Goal: Communication & Community: Answer question/provide support

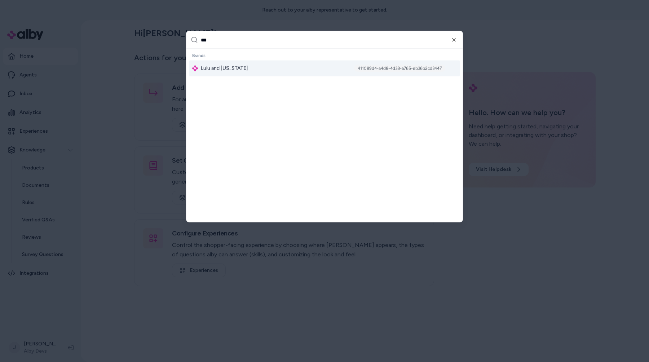
type input "****"
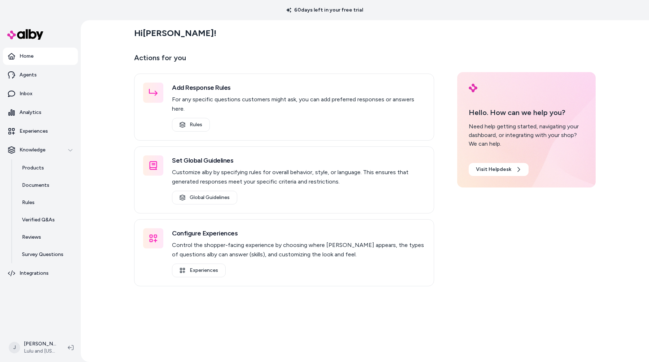
click at [389, 36] on div "Hi Jason !" at bounding box center [365, 33] width 462 height 20
click at [59, 172] on link "Products" at bounding box center [46, 167] width 63 height 17
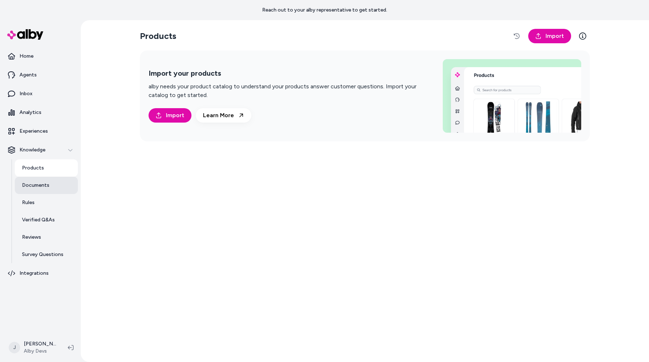
click at [59, 190] on link "Documents" at bounding box center [46, 185] width 63 height 17
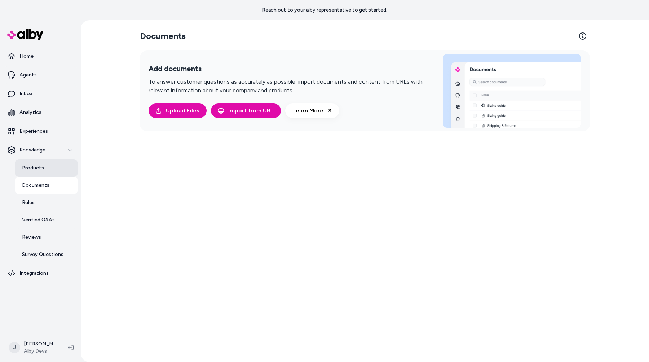
click at [59, 166] on link "Products" at bounding box center [46, 167] width 63 height 17
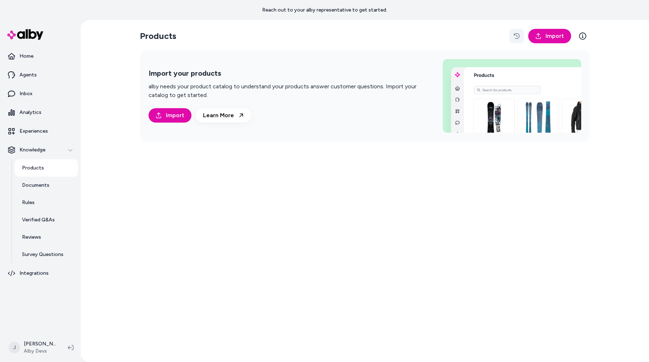
click at [520, 29] on button "button" at bounding box center [517, 36] width 14 height 14
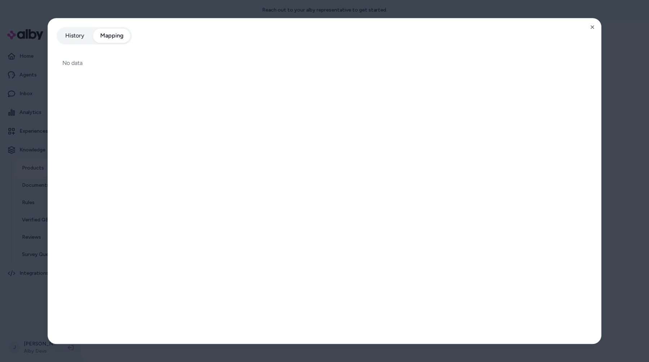
click at [117, 39] on button "Mapping" at bounding box center [112, 35] width 38 height 14
click at [84, 40] on button "History" at bounding box center [75, 35] width 34 height 14
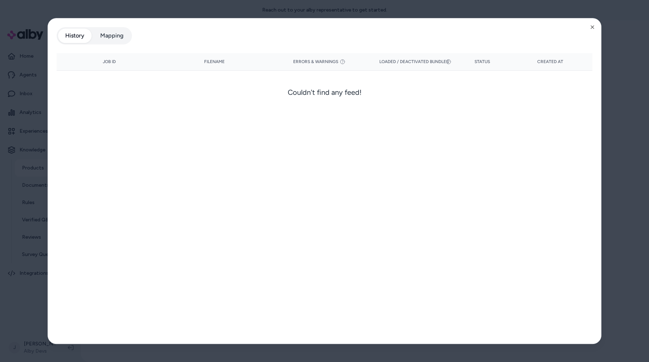
click at [4, 88] on div at bounding box center [324, 181] width 649 height 362
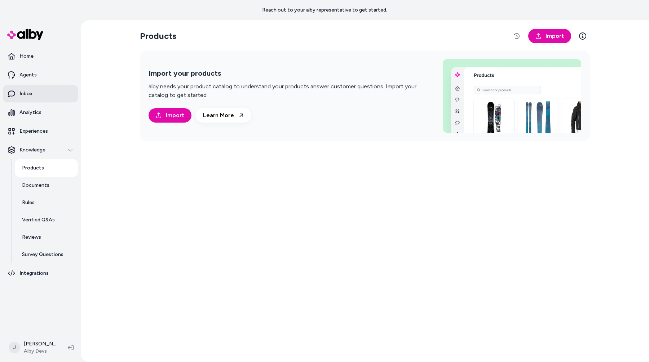
click at [22, 88] on link "Inbox" at bounding box center [40, 93] width 75 height 17
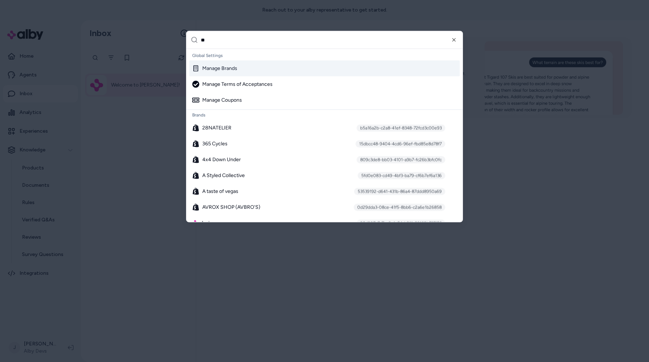
type input "***"
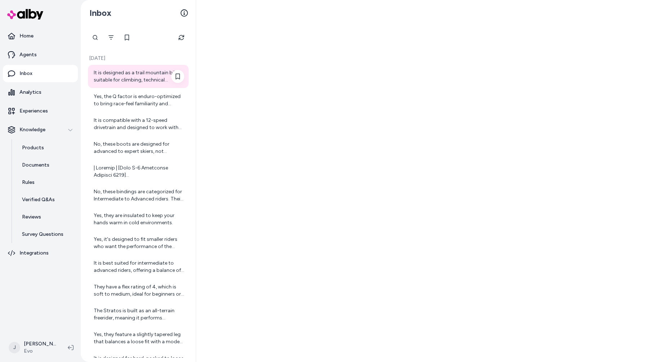
click at [138, 76] on div "It is designed as a trail mountain bike, suitable for climbing, technical secti…" at bounding box center [139, 76] width 91 height 14
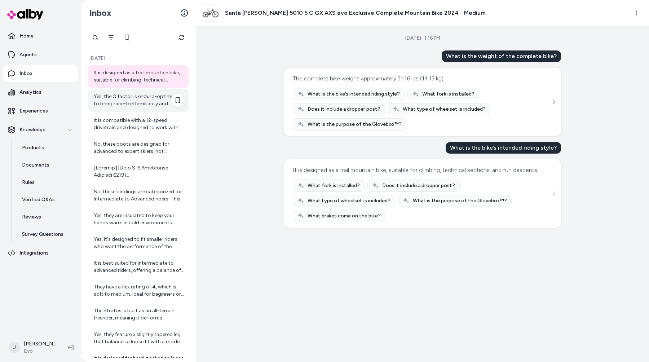
click at [136, 94] on div "Yes, the Q factor is enduro-optimized to bring race-feel familiarity and enhanc…" at bounding box center [139, 100] width 91 height 14
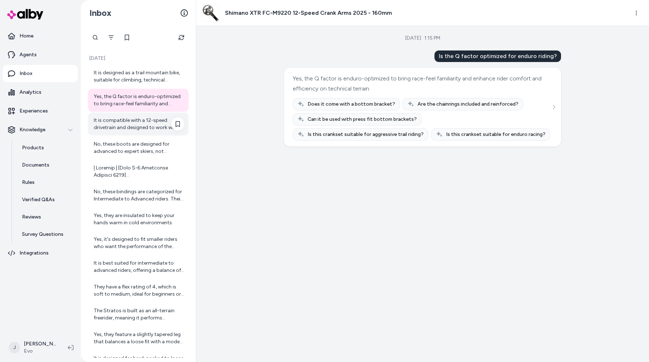
click at [137, 118] on div "It is compatible with a 12-speed drivetrain and designed to work with Shimano H…" at bounding box center [139, 124] width 91 height 14
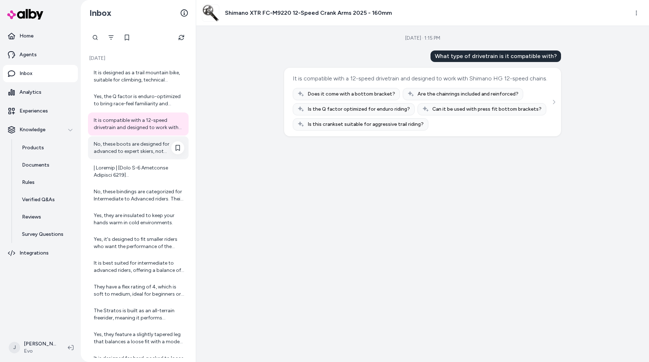
click at [133, 141] on div "No, these boots are designed for advanced to expert skiers, not beginners." at bounding box center [139, 148] width 91 height 14
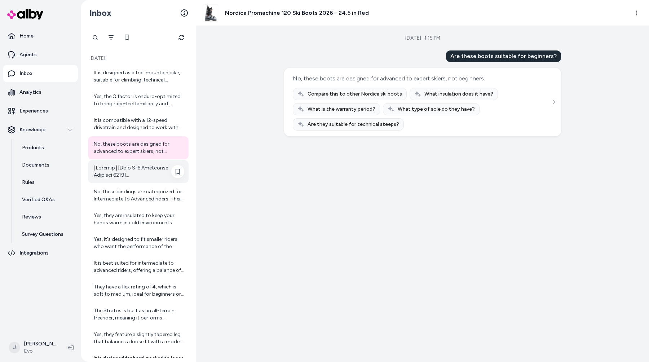
click at [132, 172] on div at bounding box center [139, 171] width 91 height 14
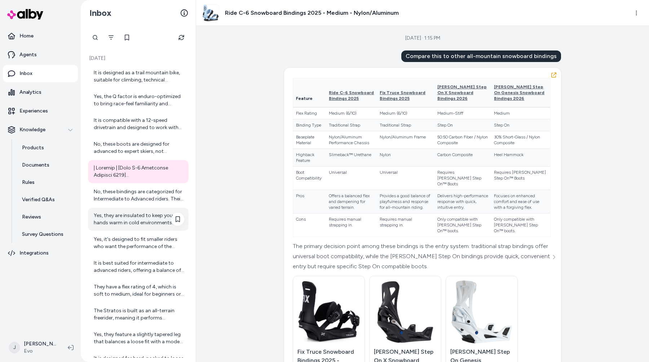
click at [133, 218] on div "Yes, they are insulated to keep your hands warm in cold environments." at bounding box center [139, 219] width 91 height 14
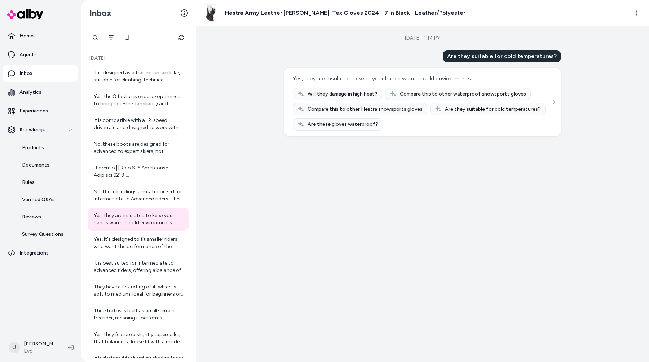
click at [134, 183] on div "It is designed as a trail mountain bike, suitable for climbing, technical secti…" at bounding box center [138, 243] width 101 height 356
click at [132, 196] on div "No, these bindings are categorized for Intermediate to Advanced riders. Their m…" at bounding box center [139, 195] width 91 height 14
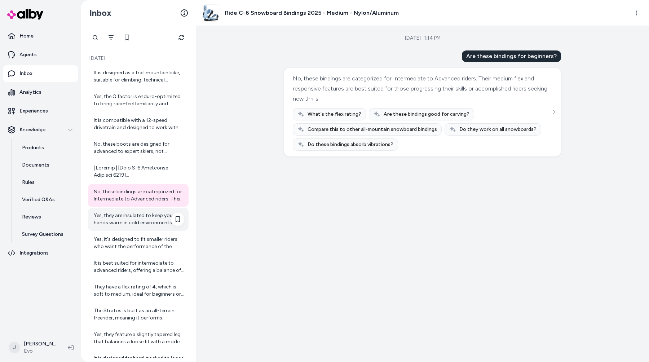
click at [140, 222] on div "Yes, they are insulated to keep your hands warm in cold environments." at bounding box center [139, 219] width 91 height 14
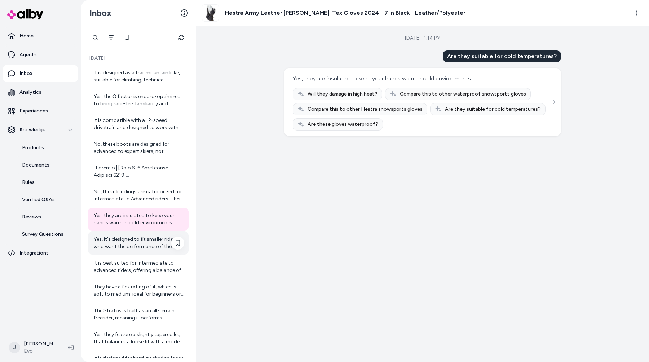
click at [124, 237] on div "Yes, it's designed to fit smaller riders who want the performance of the Warpig…" at bounding box center [139, 243] width 91 height 14
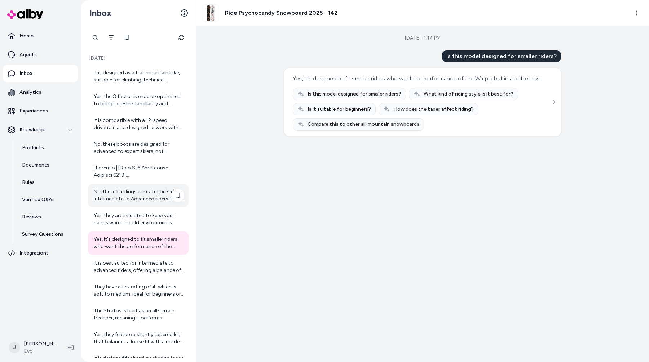
click at [128, 198] on div "No, these bindings are categorized for Intermediate to Advanced riders. Their m…" at bounding box center [139, 195] width 91 height 14
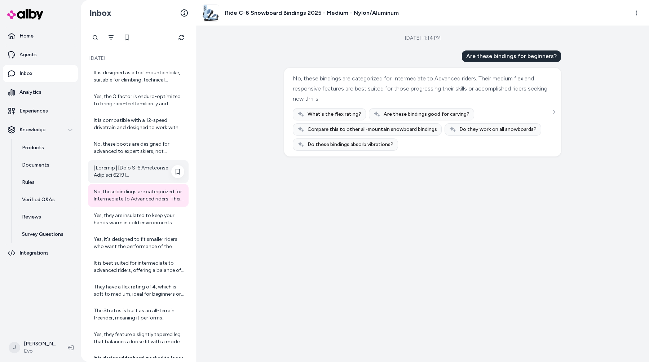
click at [131, 174] on div at bounding box center [139, 171] width 91 height 14
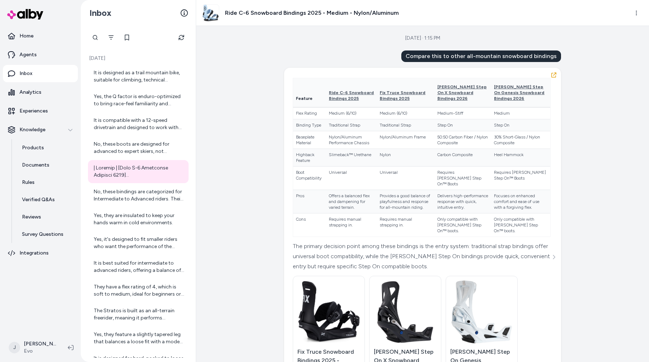
click at [328, 215] on td "Requires manual strapping in." at bounding box center [351, 224] width 51 height 23
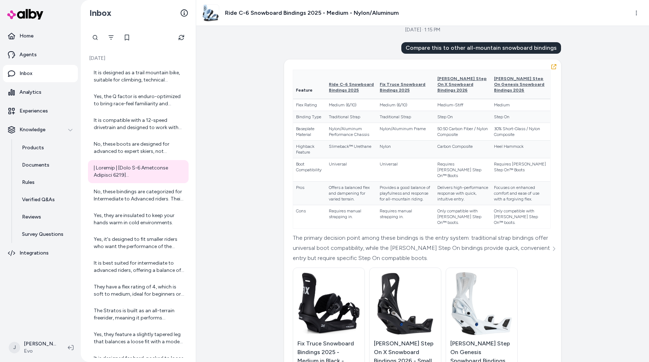
scroll to position [93, 0]
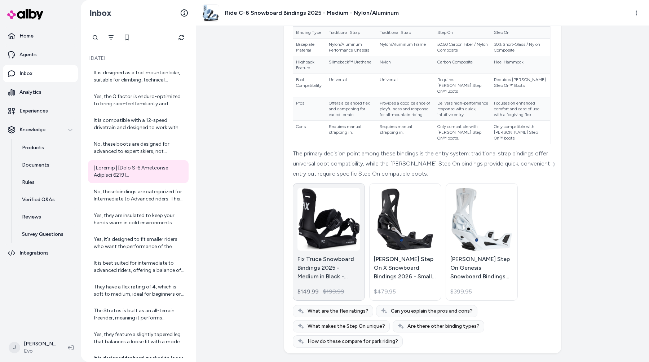
click at [333, 256] on p "Fix Truce Snowboard Bindings 2025 - Medium in Black - Nylon/Aluminum" at bounding box center [328, 268] width 63 height 26
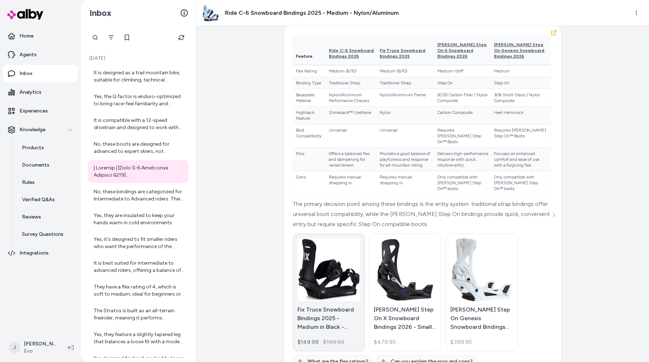
scroll to position [58, 0]
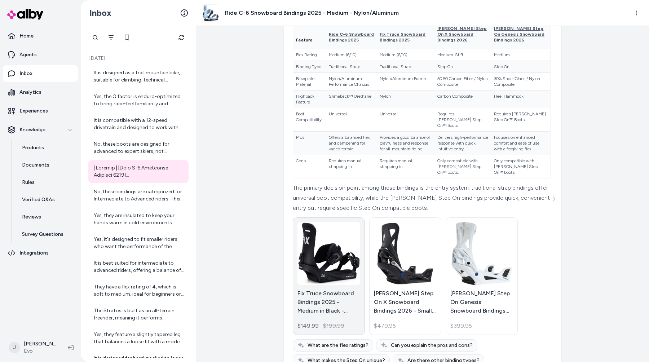
click at [333, 274] on img at bounding box center [328, 253] width 63 height 63
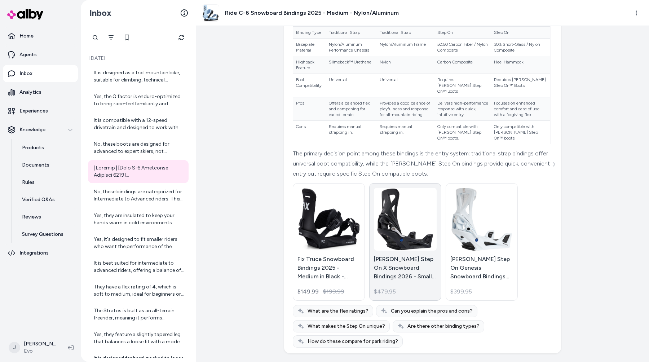
scroll to position [0, 0]
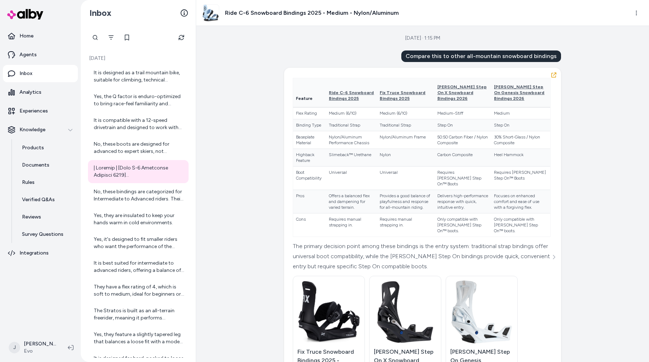
click at [303, 197] on td "Pros" at bounding box center [309, 201] width 33 height 23
click at [334, 196] on td "Offers a balanced flex and dampening for varied terrain." at bounding box center [351, 201] width 51 height 23
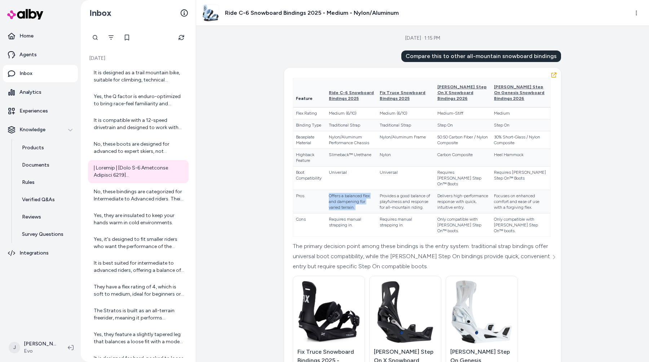
click at [335, 199] on td "Offers a balanced flex and dampening for varied terrain." at bounding box center [351, 201] width 51 height 23
click at [555, 259] on icon "See more" at bounding box center [553, 257] width 5 height 5
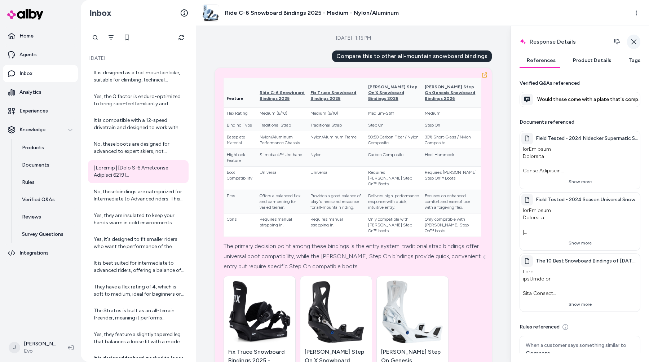
click at [635, 43] on icon "button" at bounding box center [633, 41] width 5 height 5
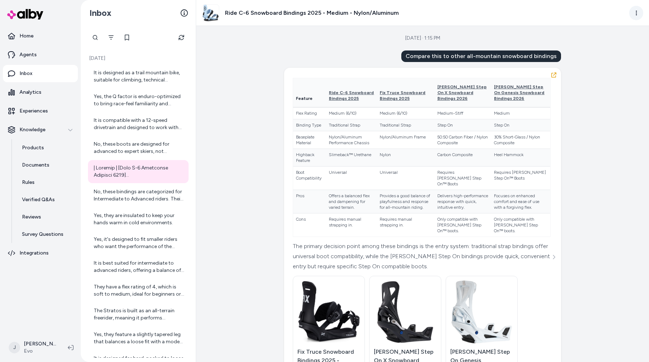
click at [634, 8] on html "Home Agents Inbox Analytics Experiences Knowledge Products Documents Rules Veri…" at bounding box center [324, 181] width 649 height 362
click at [591, 27] on div "View all Conversations" at bounding box center [604, 29] width 76 height 12
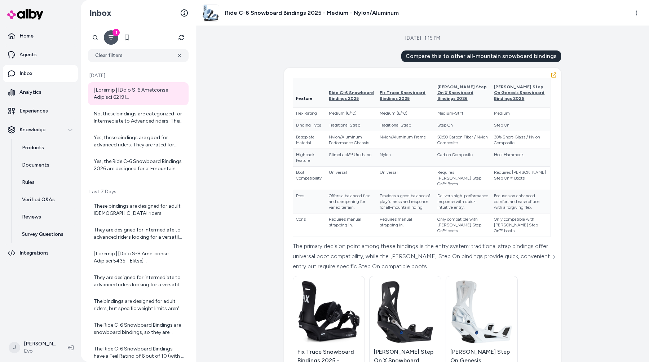
click at [109, 38] on icon "Filter" at bounding box center [111, 38] width 6 height 6
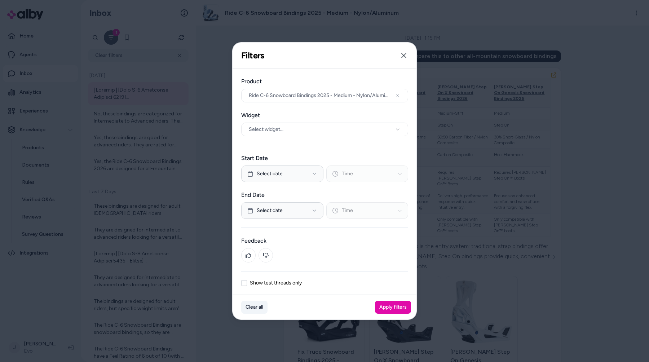
click at [253, 311] on button "Clear all" at bounding box center [254, 307] width 26 height 13
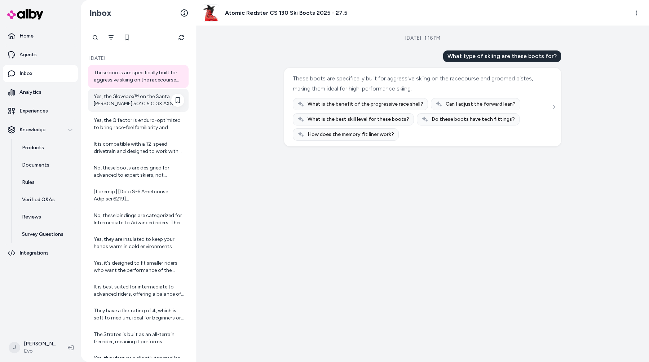
click at [133, 110] on div "Yes, the Glovebox™ on the Santa Cruz 5010 5 C GX AXS evo Exclusive Complete Mou…" at bounding box center [138, 100] width 101 height 23
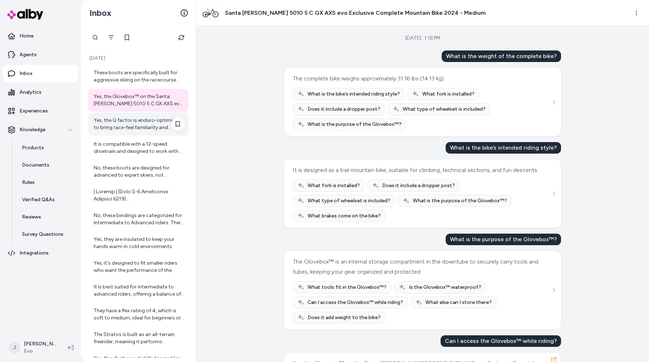
click at [131, 122] on div "Yes, the Q factor is enduro-optimized to bring race-feel familiarity and enhanc…" at bounding box center [139, 124] width 91 height 14
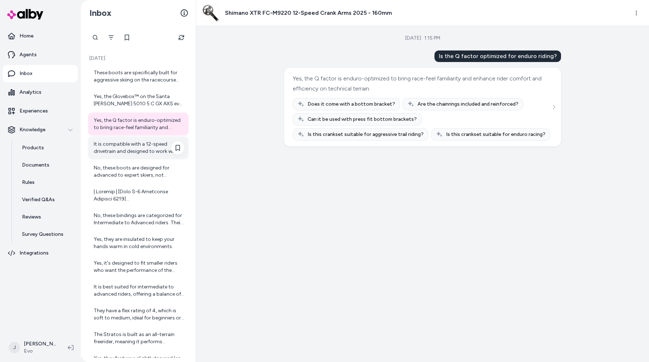
click at [131, 150] on div "It is compatible with a 12-speed drivetrain and designed to work with Shimano H…" at bounding box center [139, 148] width 91 height 14
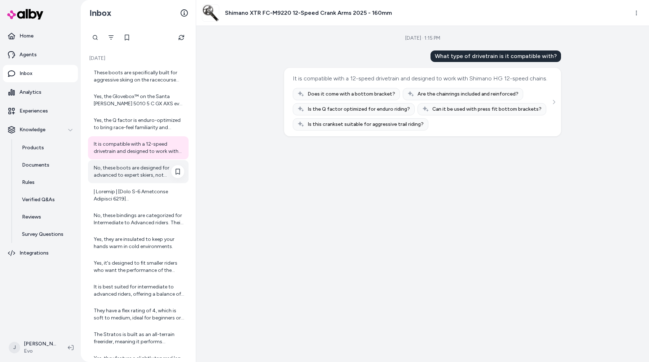
click at [129, 167] on div "No, these boots are designed for advanced to expert skiers, not beginners." at bounding box center [139, 171] width 91 height 14
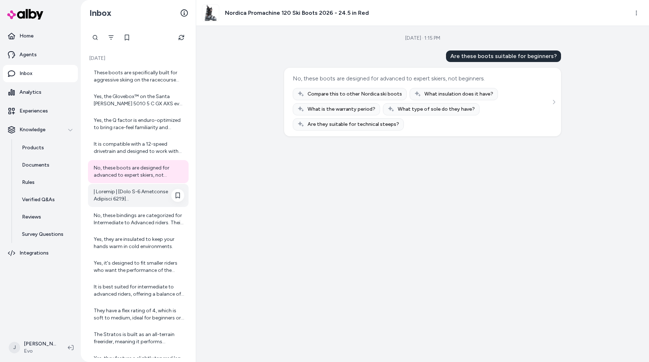
click at [131, 195] on div at bounding box center [139, 195] width 91 height 14
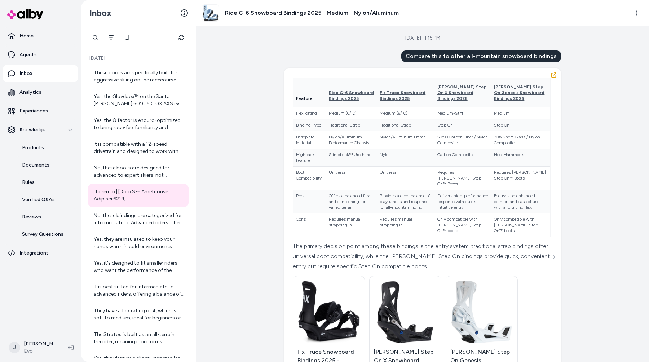
click at [242, 212] on div "Aug 29, 2025 · 1:15 PM Compare this to other all-mountain snowboard bindings Fe…" at bounding box center [422, 194] width 453 height 336
